Goal: Task Accomplishment & Management: Manage account settings

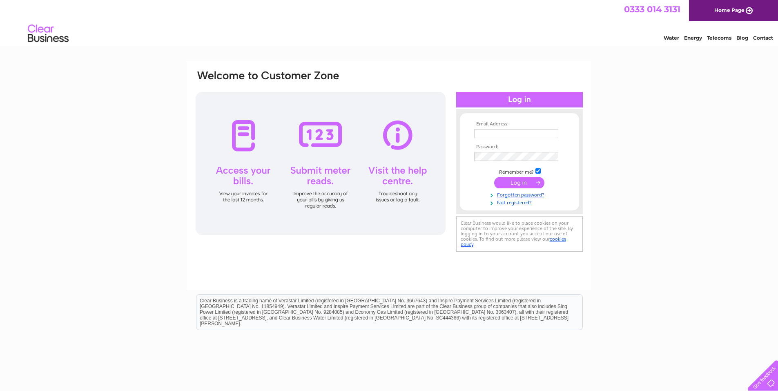
type input "[EMAIL_ADDRESS][DOMAIN_NAME]"
click at [517, 179] on input "submit" at bounding box center [519, 182] width 50 height 11
click at [528, 182] on input "submit" at bounding box center [519, 182] width 50 height 11
